Goal: Task Accomplishment & Management: Use online tool/utility

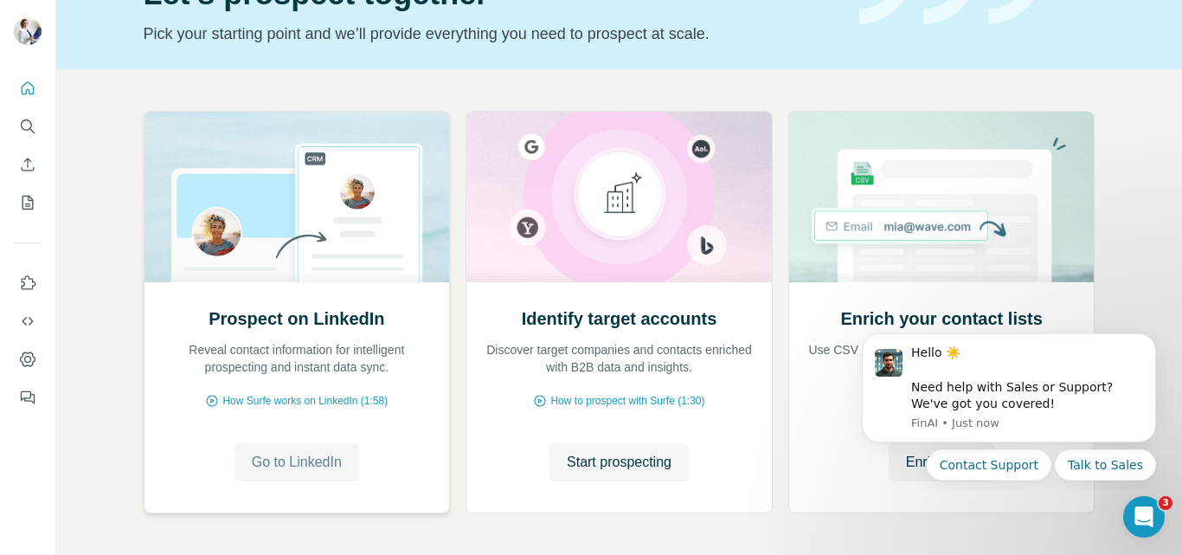
scroll to position [173, 0]
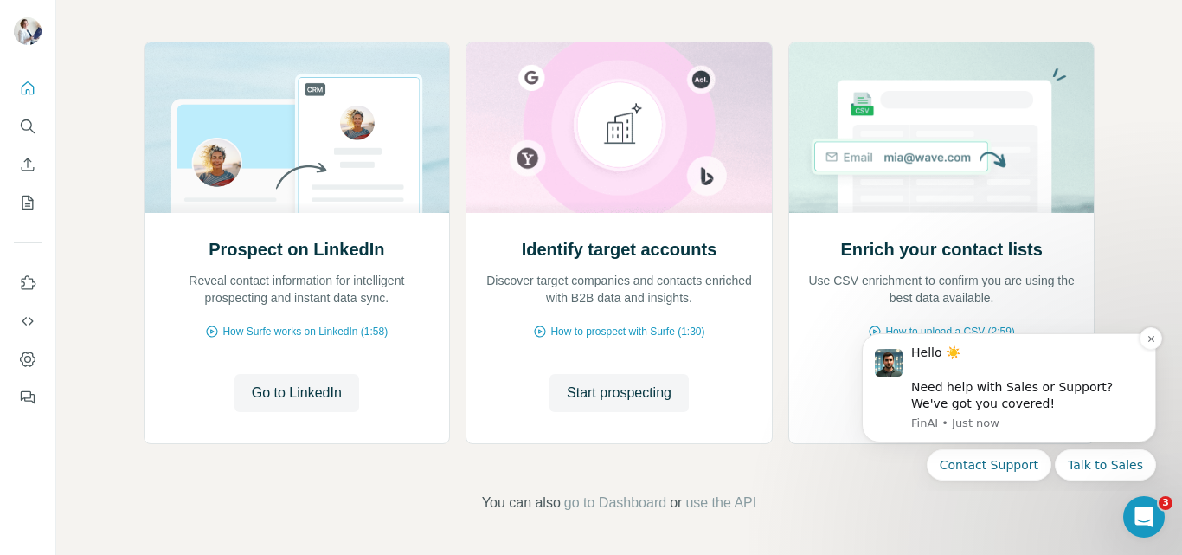
drag, startPoint x: 927, startPoint y: 619, endPoint x: 1040, endPoint y: 383, distance: 262.1
click at [1040, 383] on div "Hello ☀️ ​ Need help with Sales or Support? We've got you covered!" at bounding box center [1027, 378] width 232 height 68
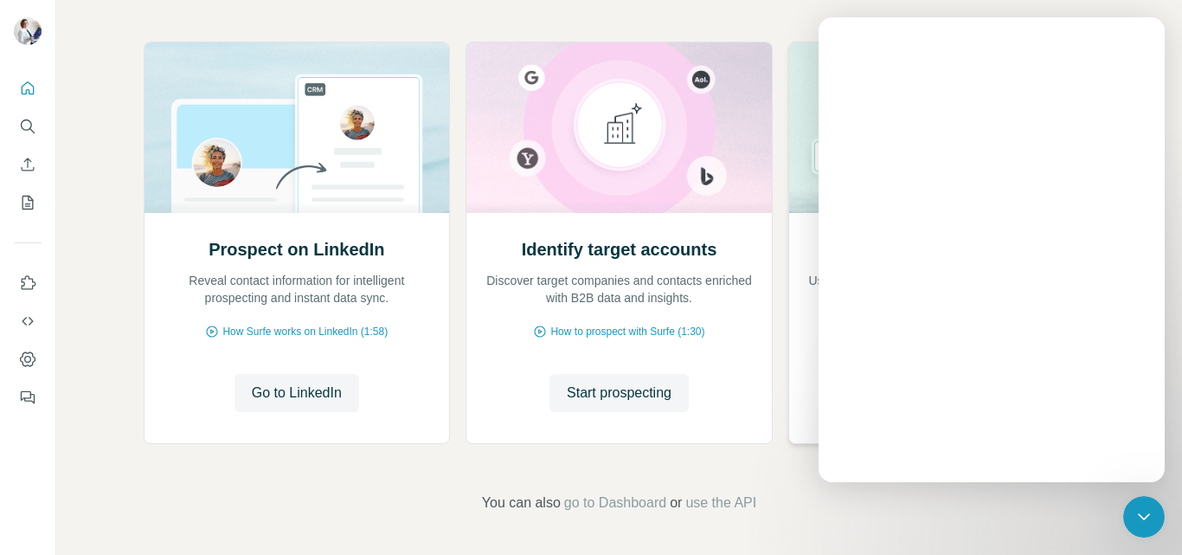
scroll to position [0, 0]
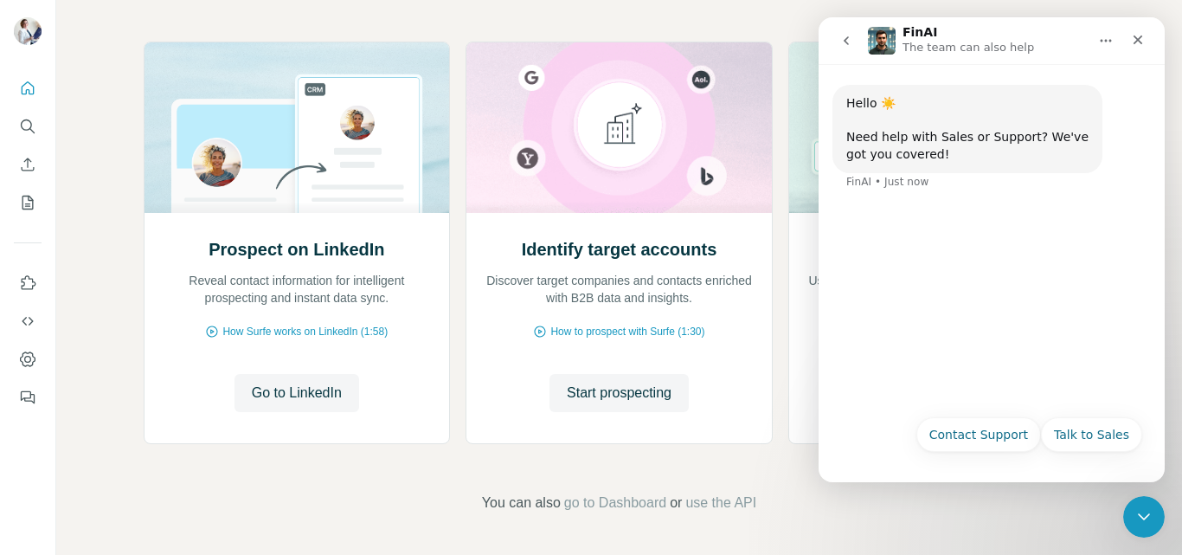
click at [845, 56] on button "go back" at bounding box center [846, 40] width 33 height 33
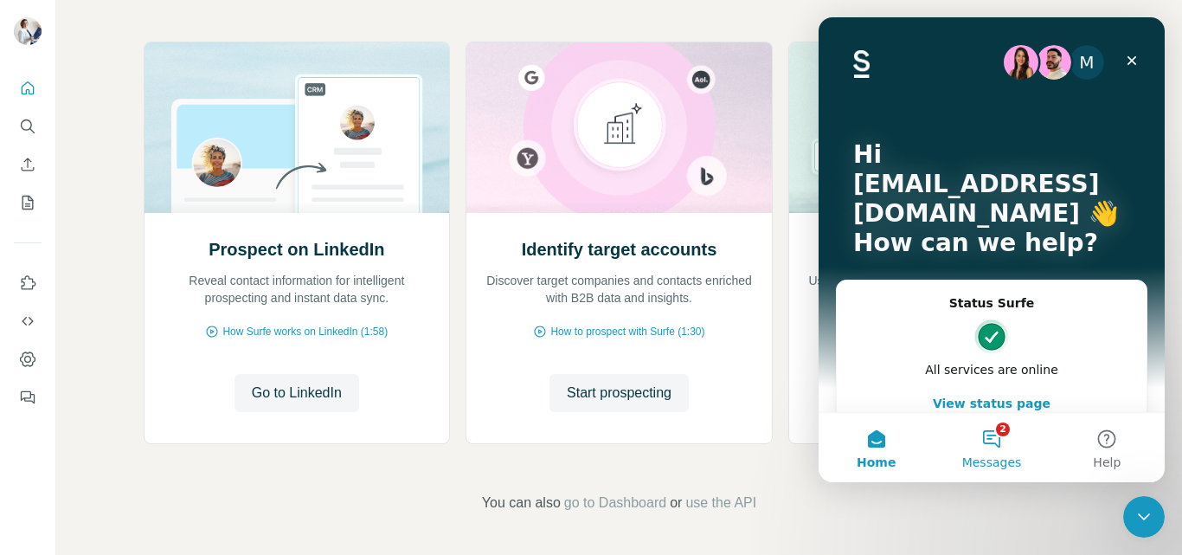
click at [1005, 456] on span "Messages" at bounding box center [992, 462] width 60 height 12
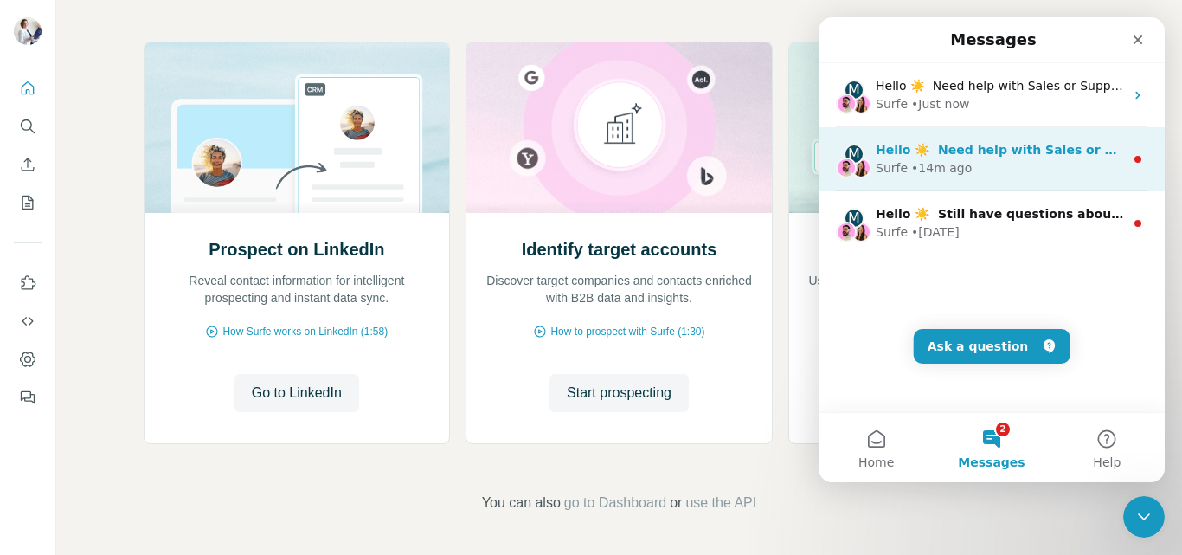
click at [990, 159] on div "Surfe • 14m ago" at bounding box center [1000, 168] width 248 height 18
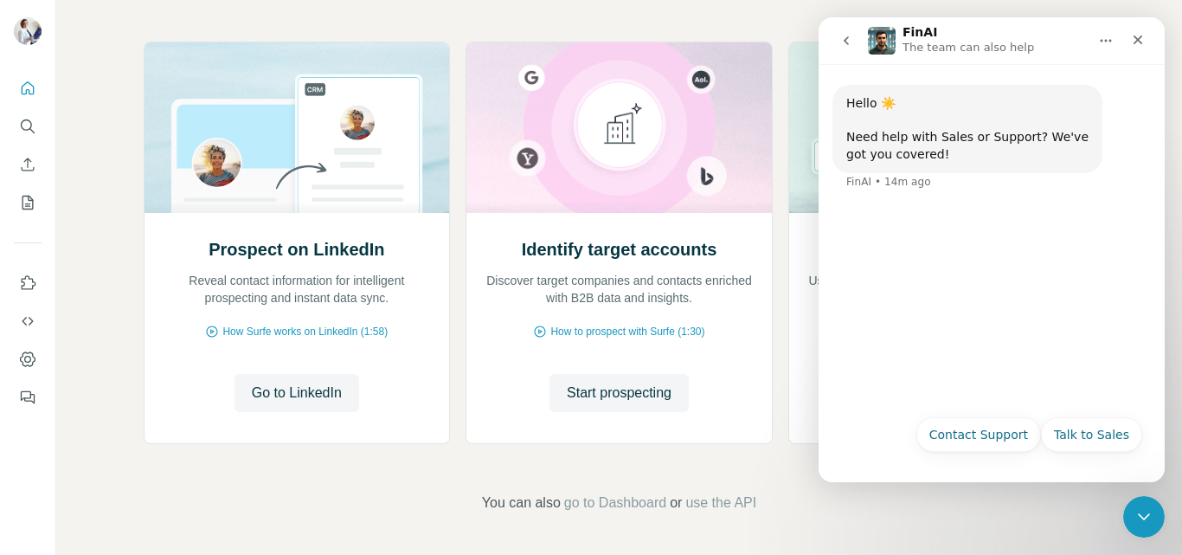
click at [843, 32] on button "go back" at bounding box center [846, 40] width 33 height 33
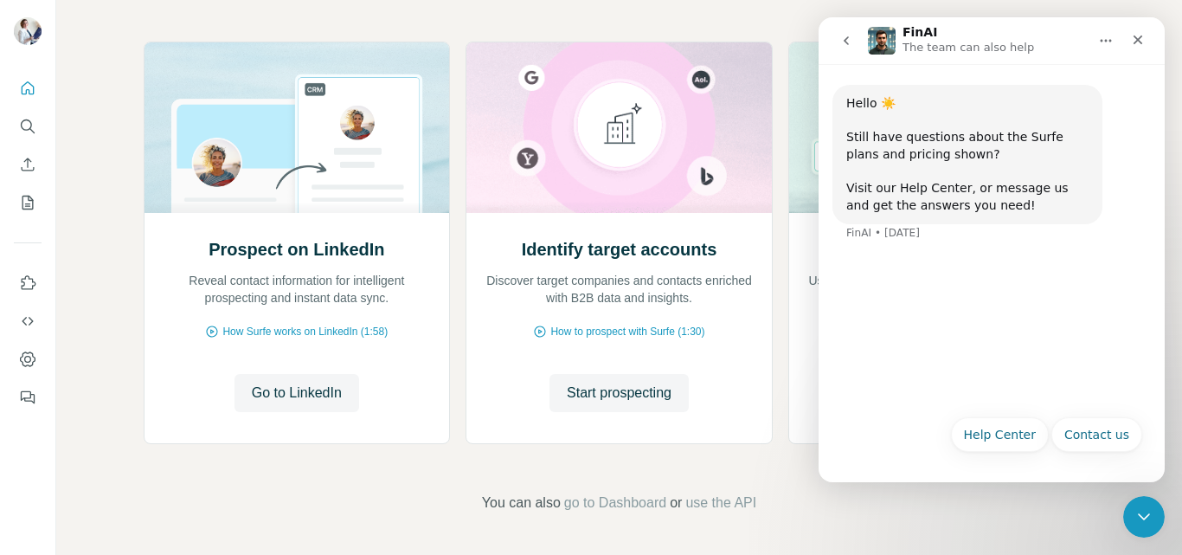
click at [847, 36] on icon "go back" at bounding box center [847, 41] width 14 height 14
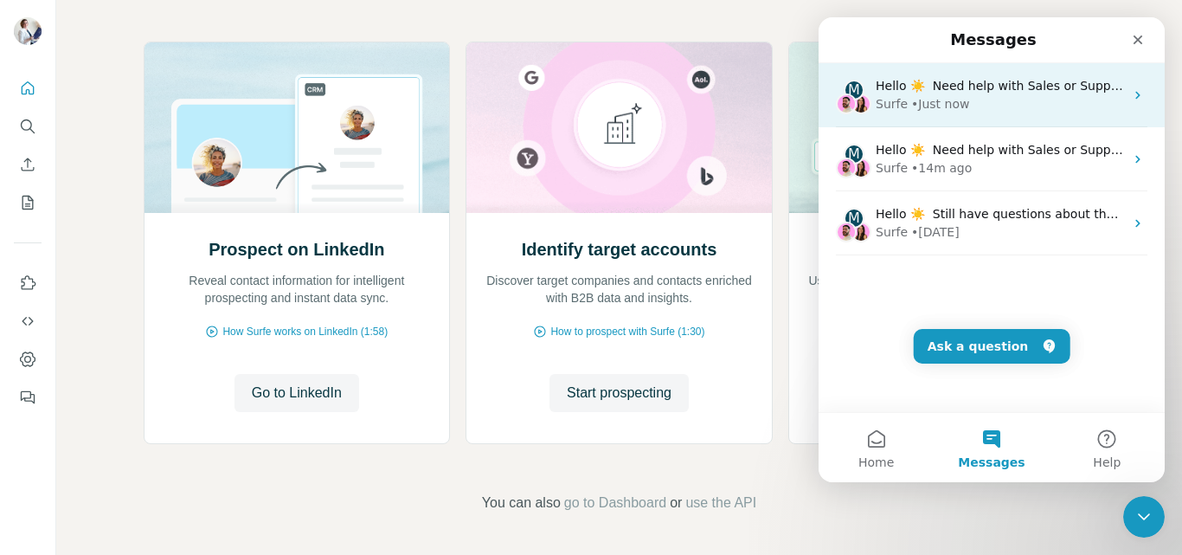
click at [892, 107] on div "Surfe" at bounding box center [892, 104] width 32 height 18
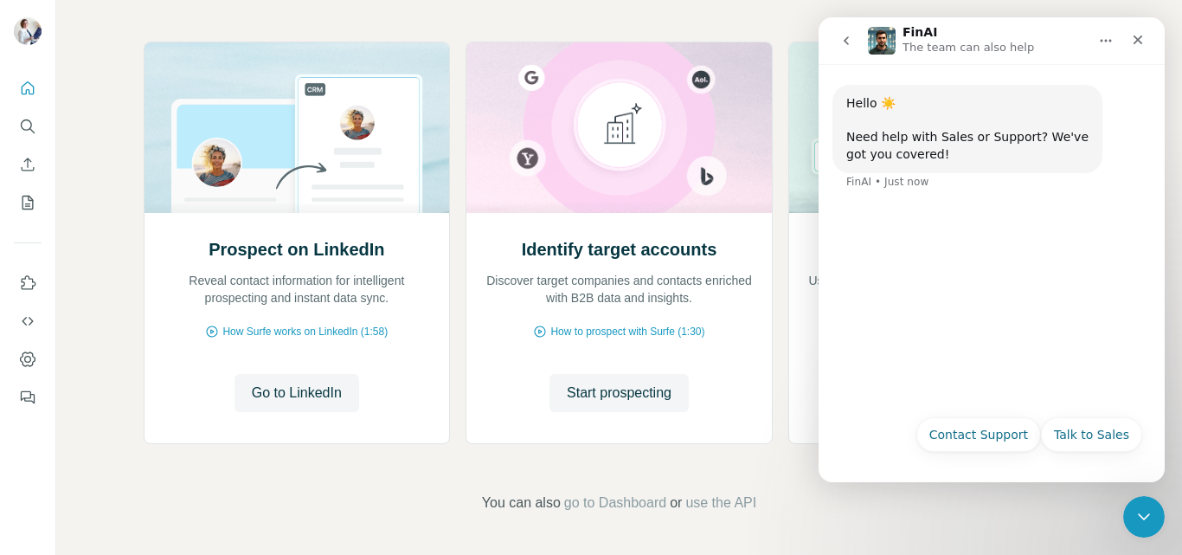
click at [838, 24] on nav "FinAI The team can also help" at bounding box center [992, 40] width 346 height 47
click at [854, 37] on button "go back" at bounding box center [846, 40] width 33 height 33
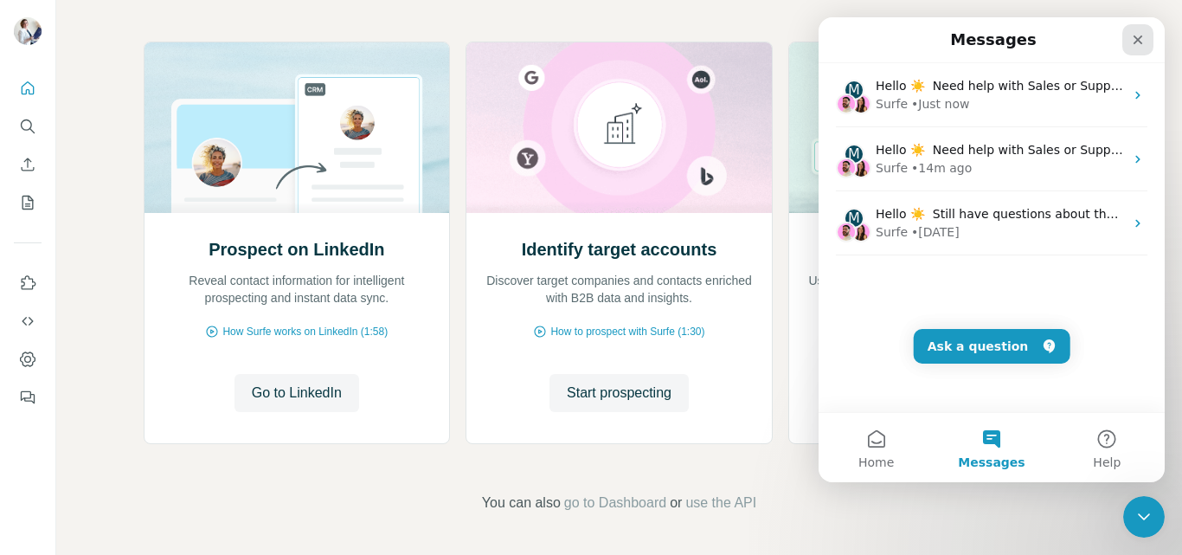
click at [1141, 44] on icon "Close" at bounding box center [1138, 40] width 14 height 14
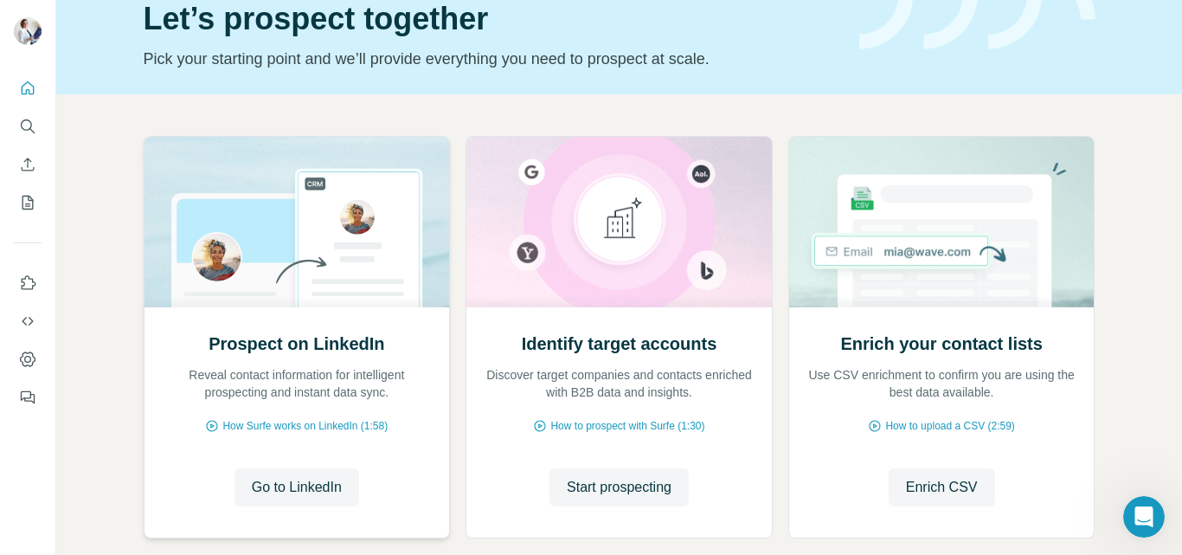
scroll to position [173, 0]
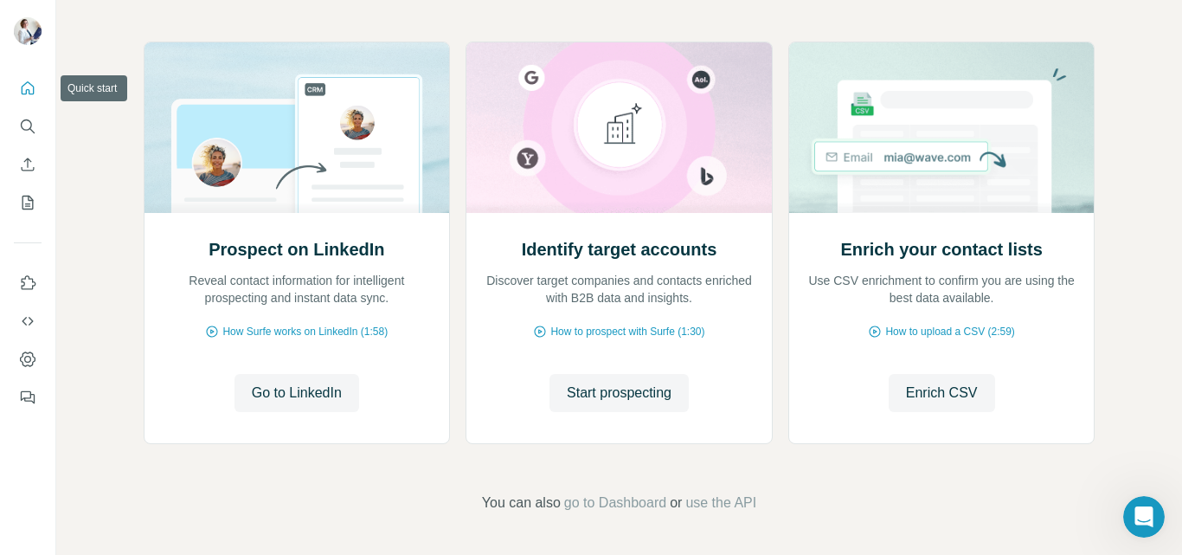
click at [40, 82] on button "Quick start" at bounding box center [28, 88] width 28 height 31
click at [626, 505] on span "go to Dashboard" at bounding box center [615, 502] width 102 height 21
click at [29, 203] on icon "My lists" at bounding box center [27, 202] width 17 height 17
click at [25, 203] on icon "My lists" at bounding box center [27, 202] width 17 height 17
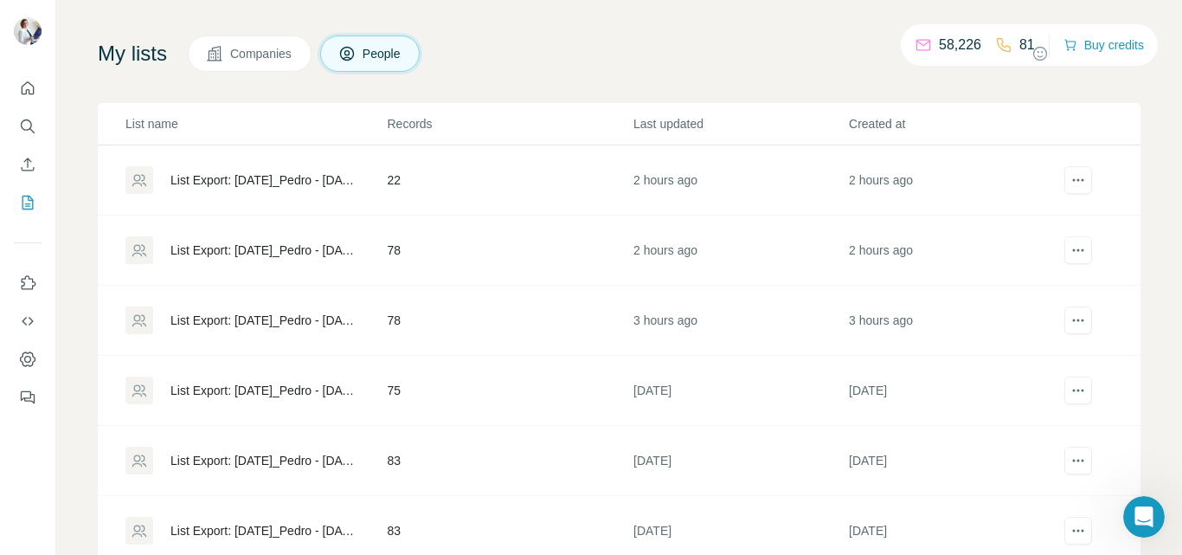
scroll to position [148, 0]
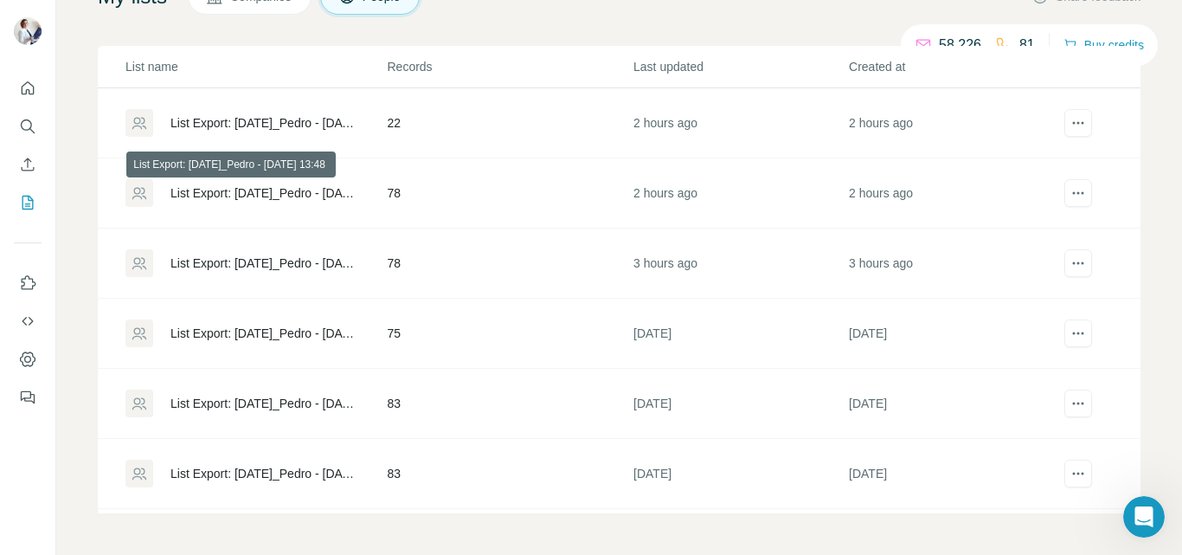
click at [308, 190] on div "List Export: [DATE]_Pedro - [DATE] 13:48" at bounding box center [264, 192] width 187 height 17
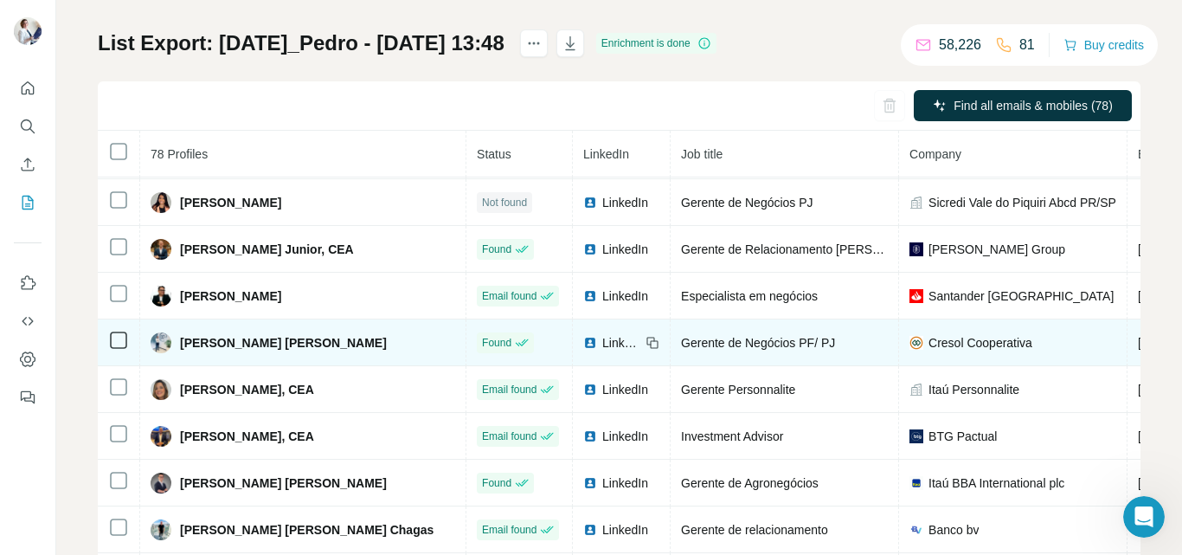
scroll to position [260, 0]
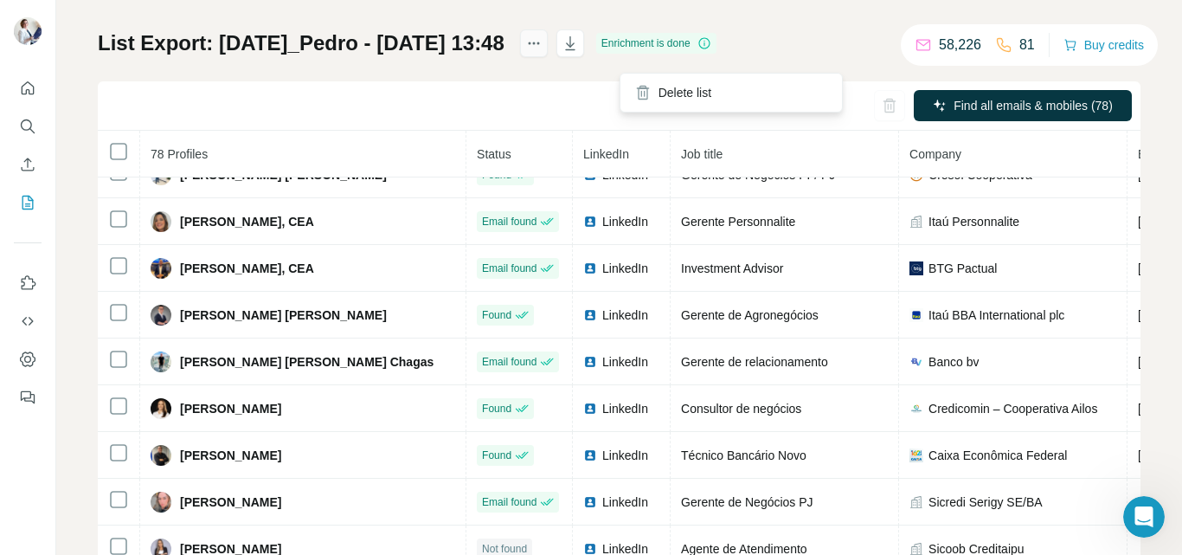
click at [543, 52] on icon "actions" at bounding box center [533, 43] width 17 height 17
click at [552, 100] on div "Find all emails & mobiles (78)" at bounding box center [619, 105] width 1043 height 49
click at [579, 49] on icon "button" at bounding box center [570, 43] width 17 height 17
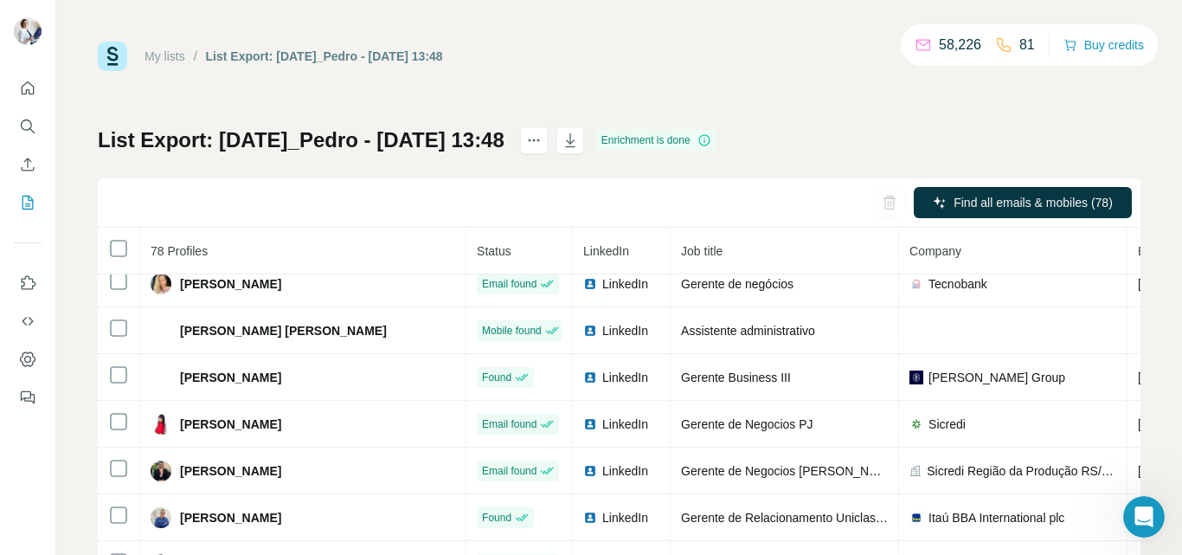
scroll to position [866, 0]
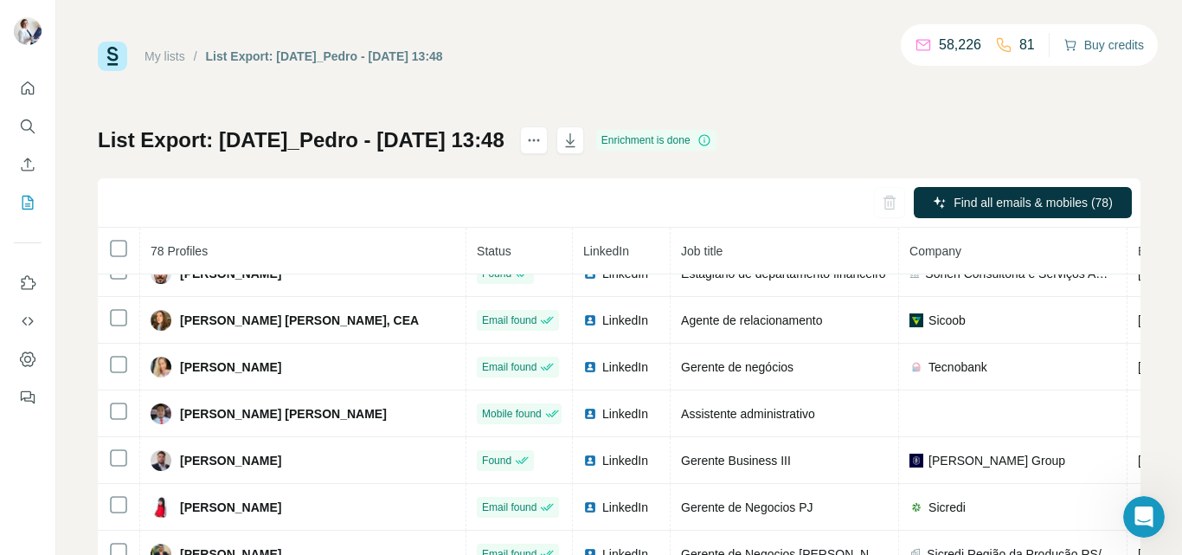
click at [1099, 47] on button "Buy credits" at bounding box center [1104, 45] width 80 height 24
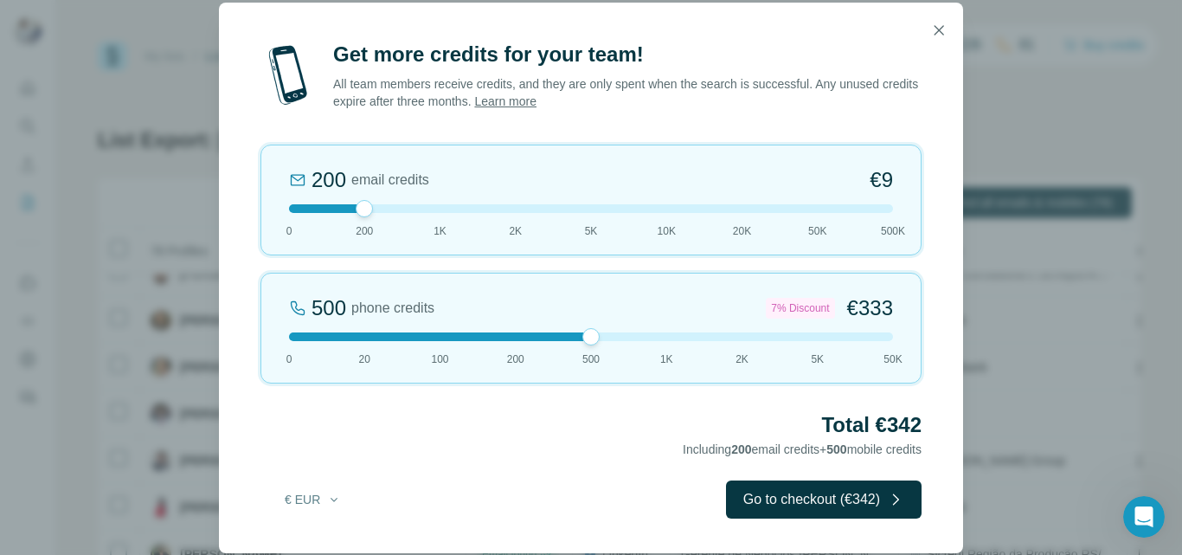
drag, startPoint x: 363, startPoint y: 339, endPoint x: 606, endPoint y: 343, distance: 243.2
click at [606, 343] on div "500 phone credits 7% Discount €333 0 20 100 200 500 1K 2K 5K 50K" at bounding box center [591, 328] width 661 height 111
click at [947, 24] on button "button" at bounding box center [939, 30] width 35 height 35
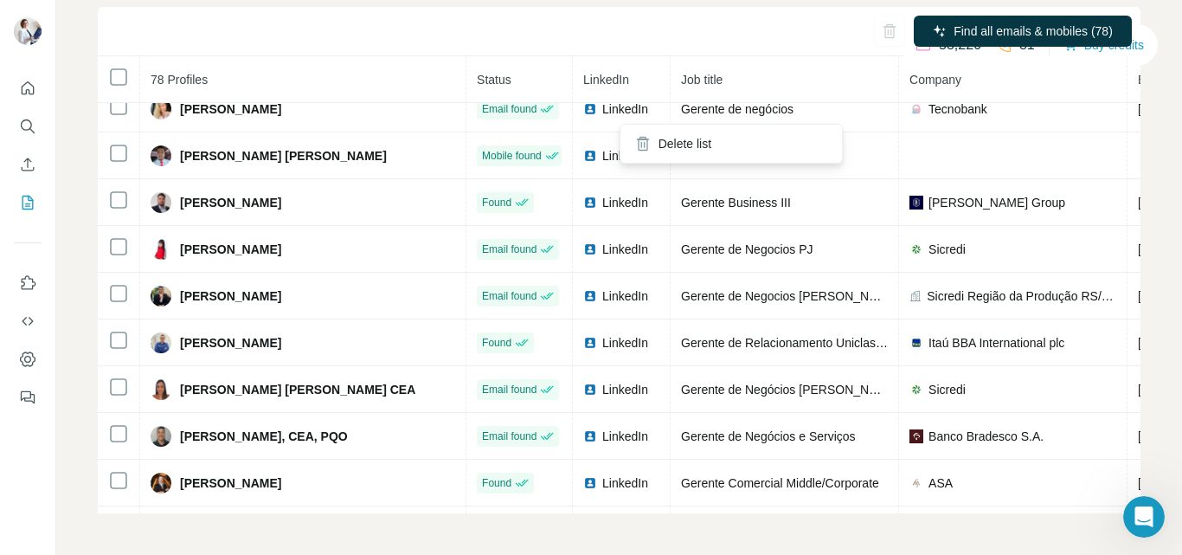
scroll to position [0, 0]
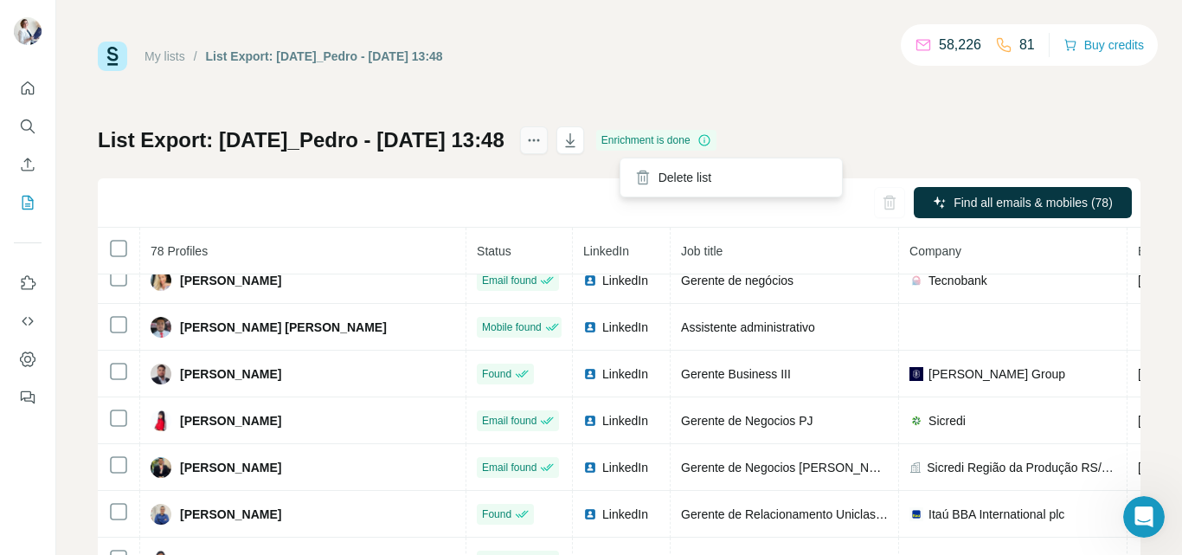
click at [543, 137] on icon "actions" at bounding box center [533, 140] width 17 height 17
click at [543, 138] on icon "actions" at bounding box center [533, 140] width 17 height 17
click at [705, 141] on icon at bounding box center [704, 140] width 1 height 5
click at [717, 134] on div "Enrichment is done" at bounding box center [656, 140] width 120 height 21
